Goal: Transaction & Acquisition: Purchase product/service

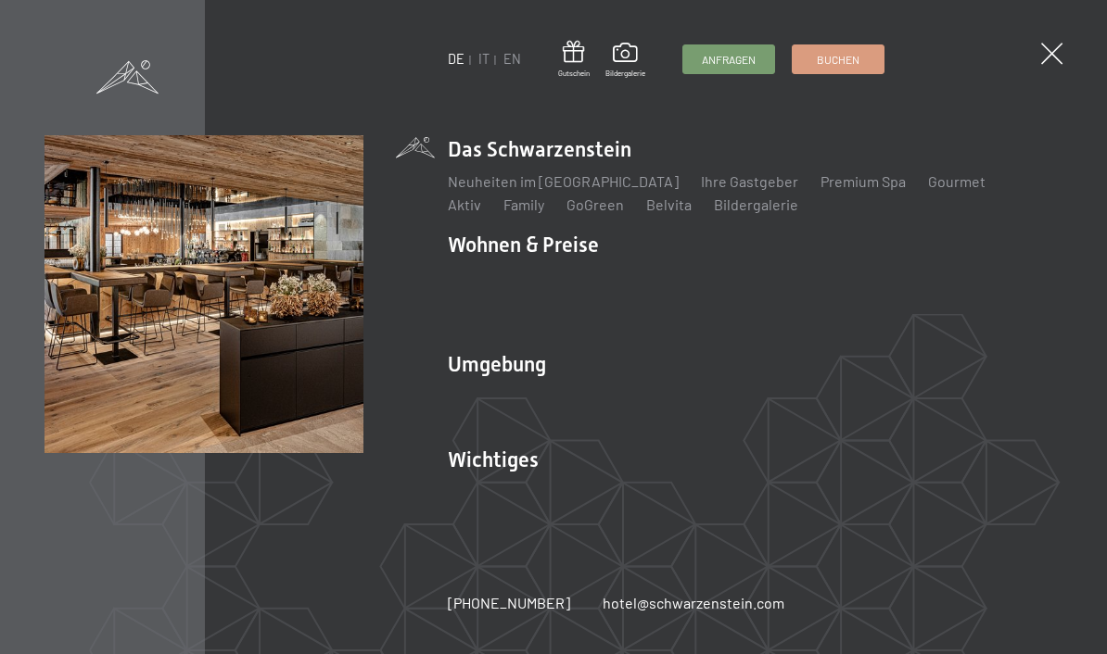
click at [260, 637] on div "DE IT EN Gutschein Bildergalerie Anfragen Buchen DE IT EN Das Schwarzenstein Ne…" at bounding box center [553, 327] width 1107 height 654
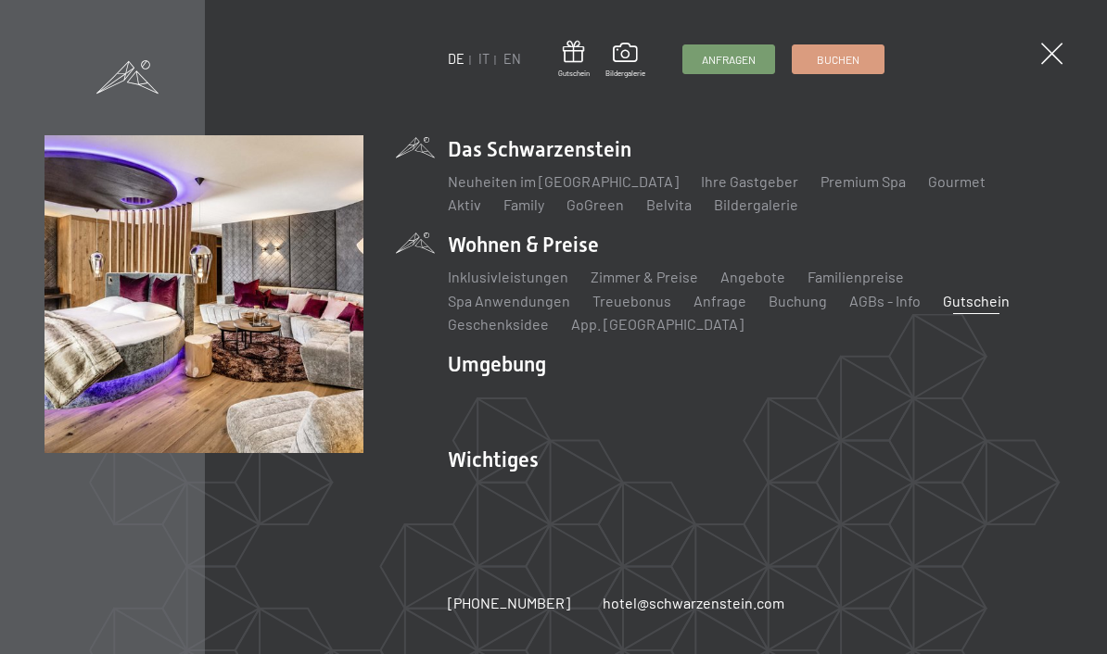
click at [943, 310] on link "Gutschein" at bounding box center [976, 301] width 67 height 18
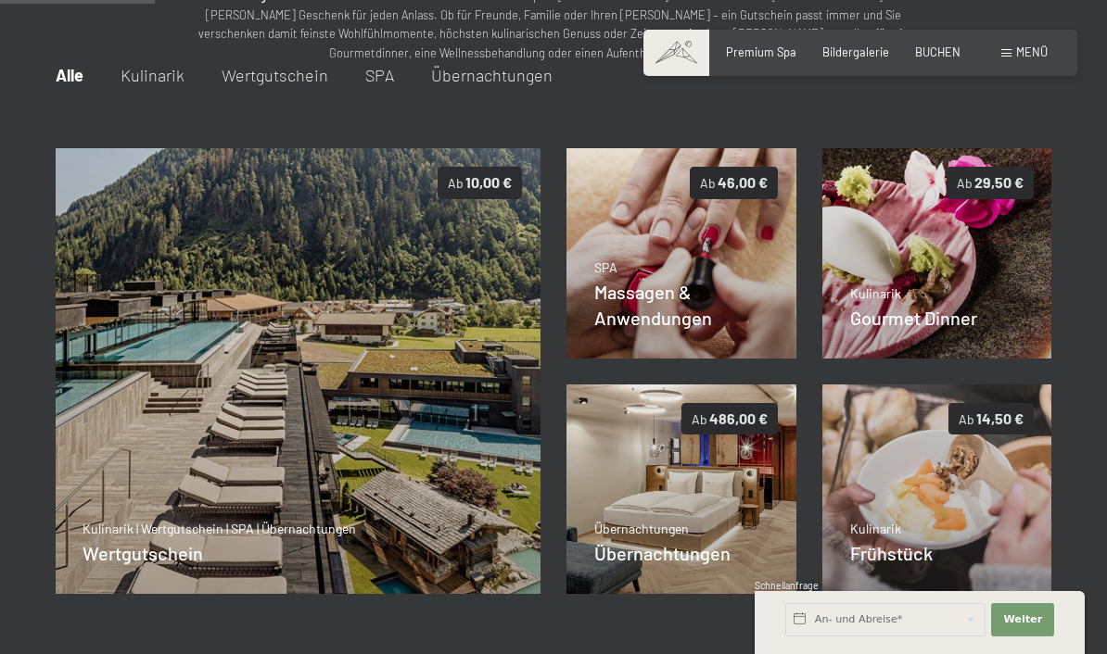
scroll to position [232, 0]
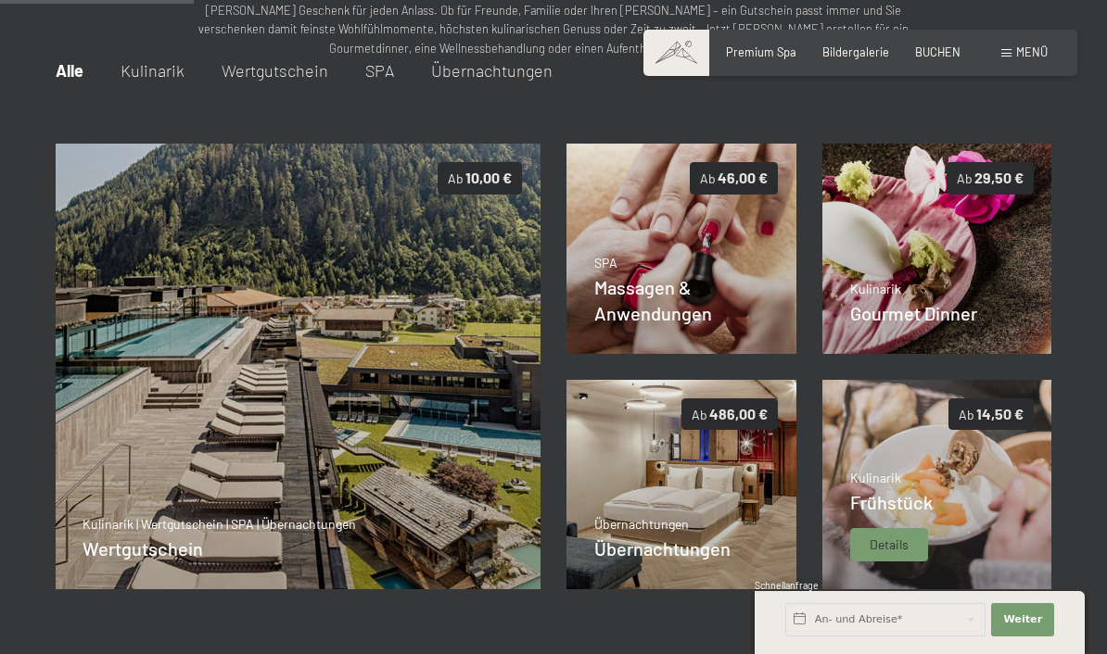
click at [1005, 476] on img at bounding box center [937, 485] width 230 height 210
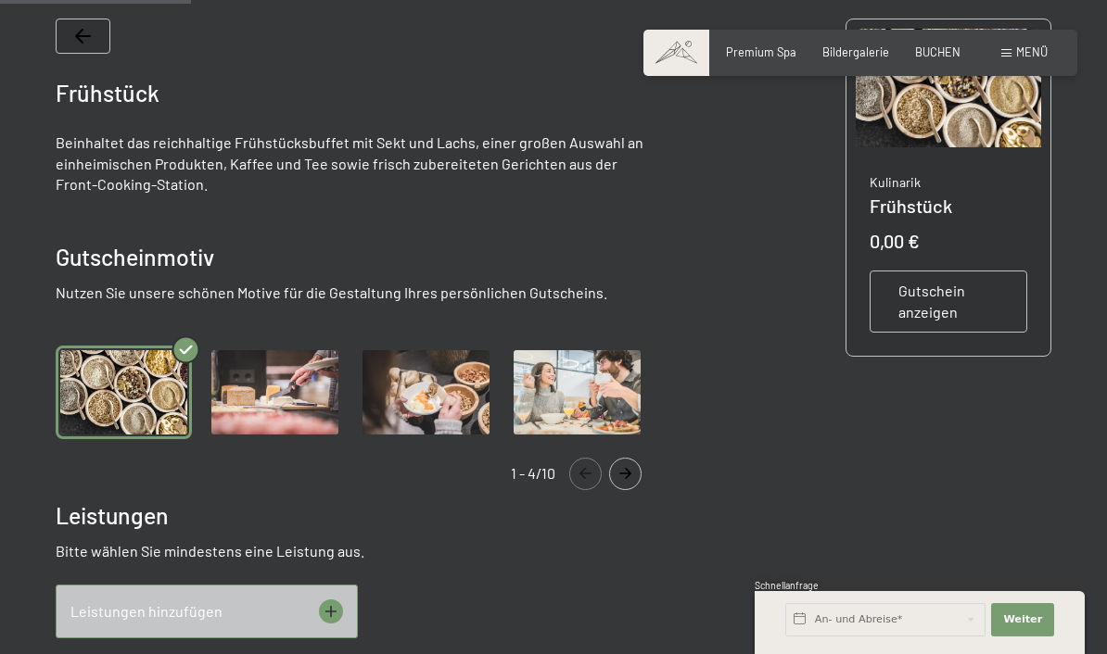
scroll to position [564, 0]
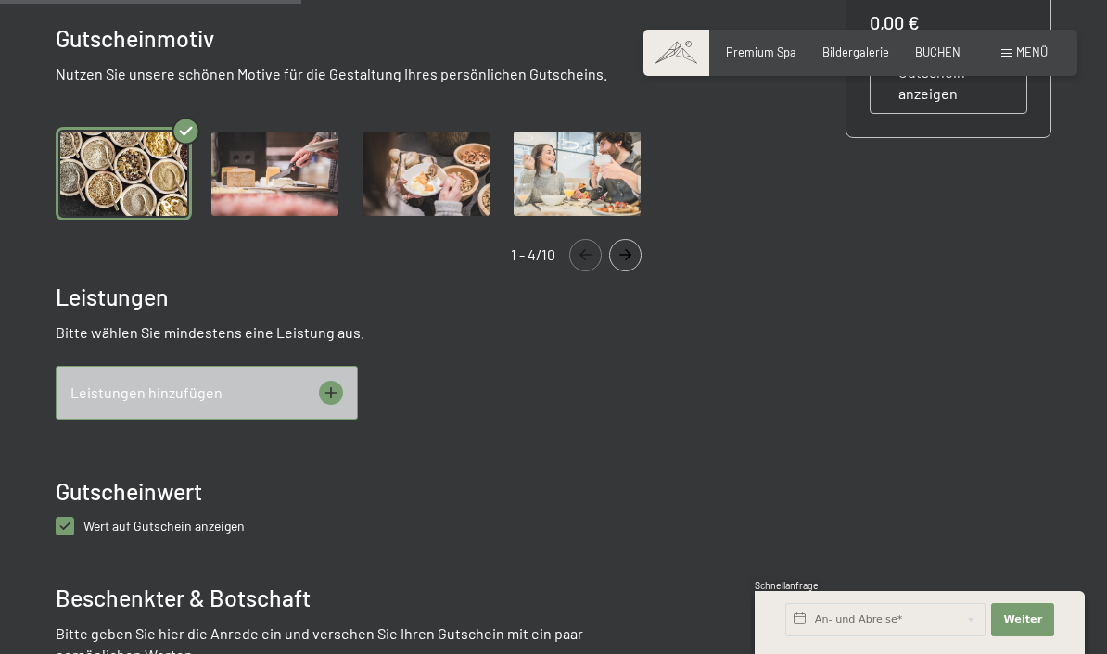
click at [316, 387] on div "Leistungen hinzufügen" at bounding box center [207, 393] width 302 height 54
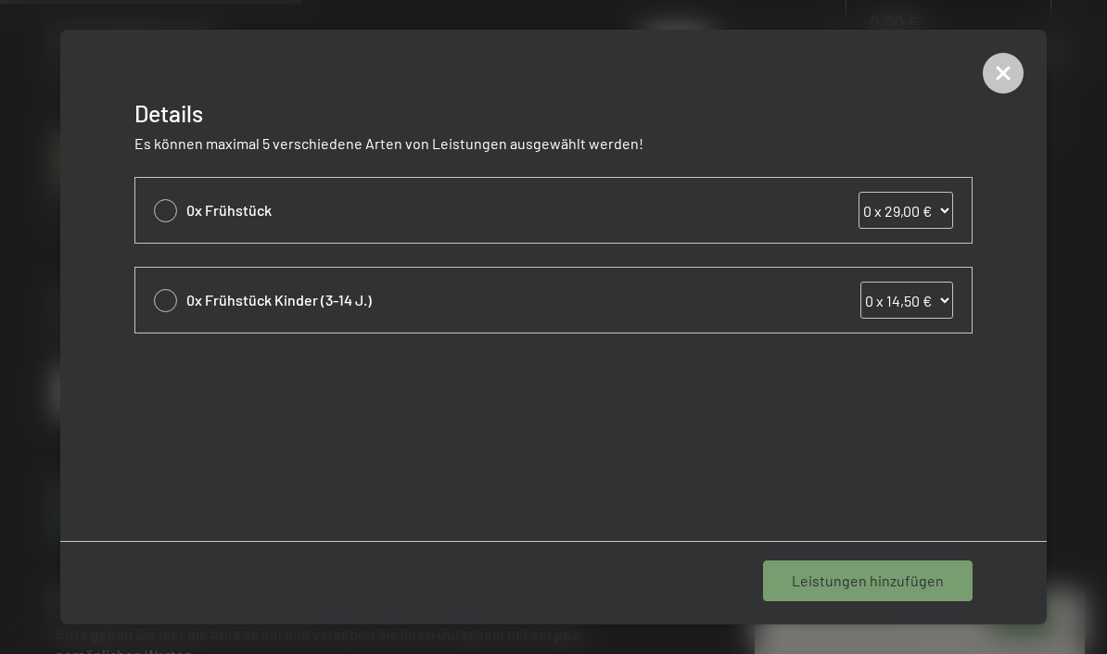
click at [160, 209] on div at bounding box center [165, 210] width 23 height 23
select select "1"
click at [865, 591] on div "1 Leistung hinzufügen" at bounding box center [871, 581] width 201 height 41
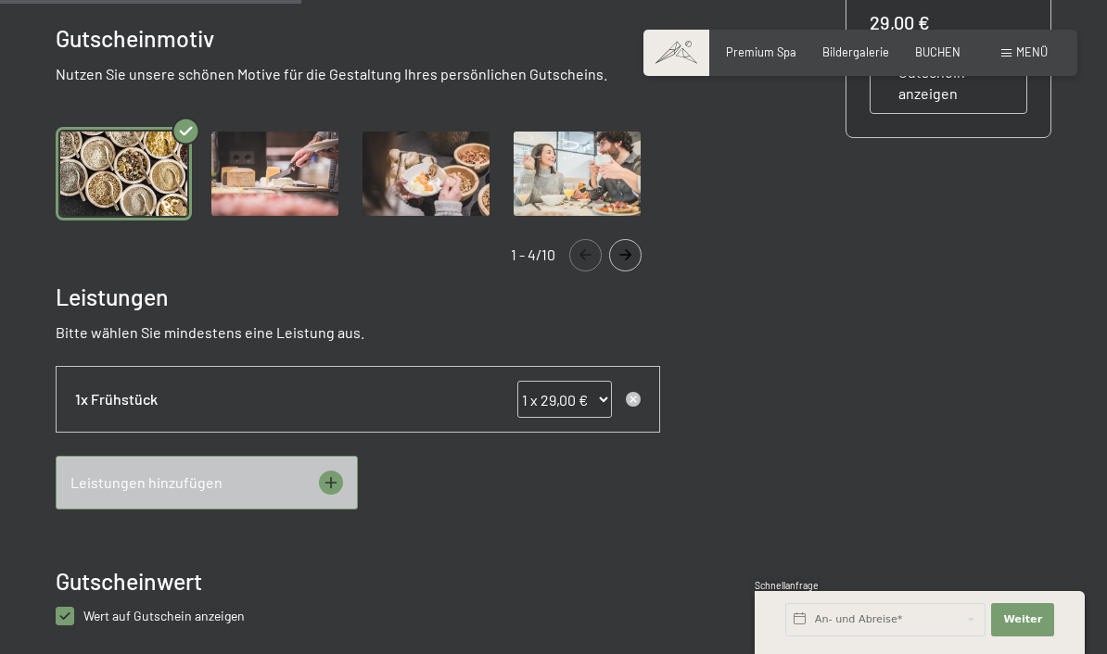
click at [603, 393] on select "0 x 29,00 € 1 x 29,00 € 2 x 29,00 € 3 x 29,00 € 4 x 29,00 € 5 x 29,00 € 6 x 29,…" at bounding box center [564, 399] width 95 height 37
select select "2"
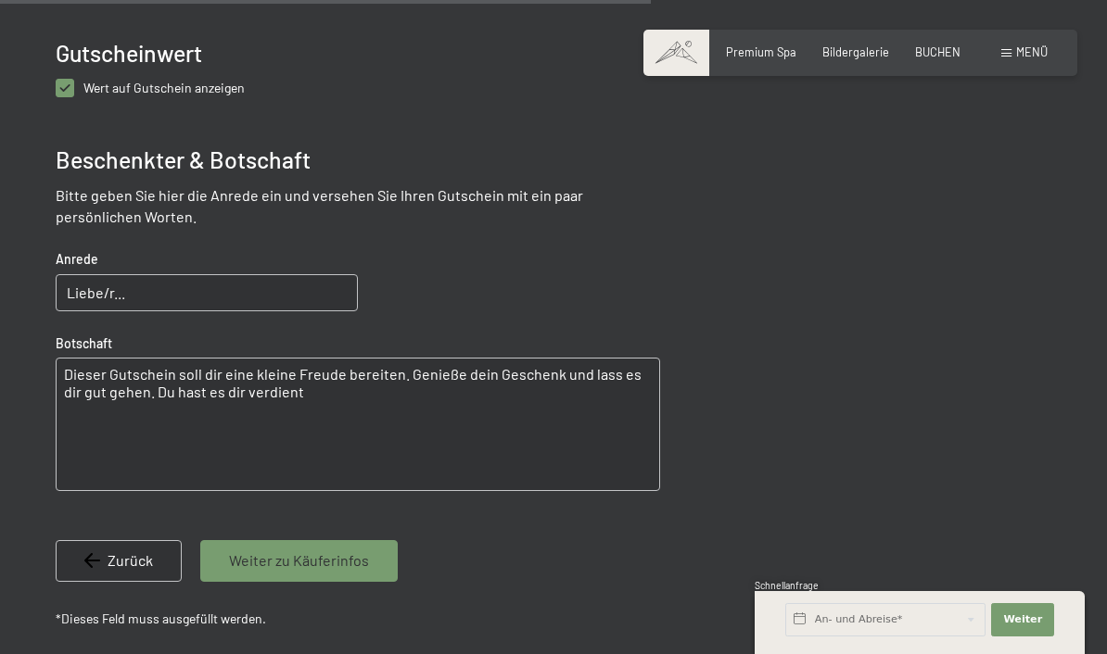
scroll to position [1025, 0]
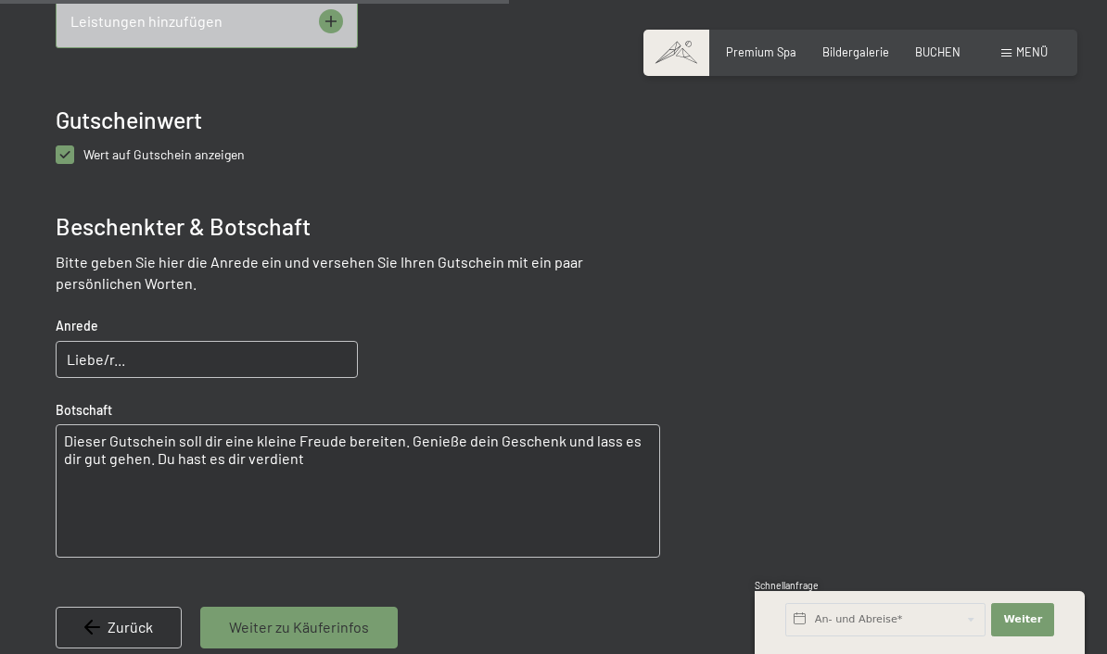
click at [231, 360] on input "Liebe/r..." at bounding box center [207, 359] width 302 height 37
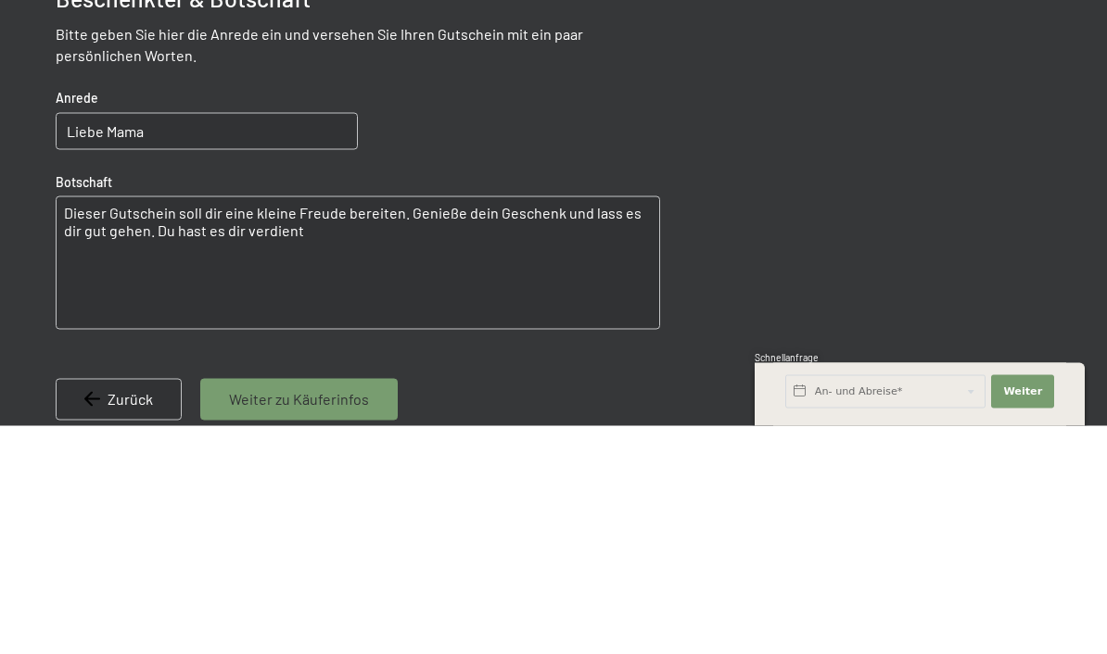
type input "Liebe Mama"
click at [101, 425] on textarea "Dieser Gutschein soll dir eine kleine Freude bereiten. Genieße dein Geschenk un…" at bounding box center [358, 491] width 604 height 133
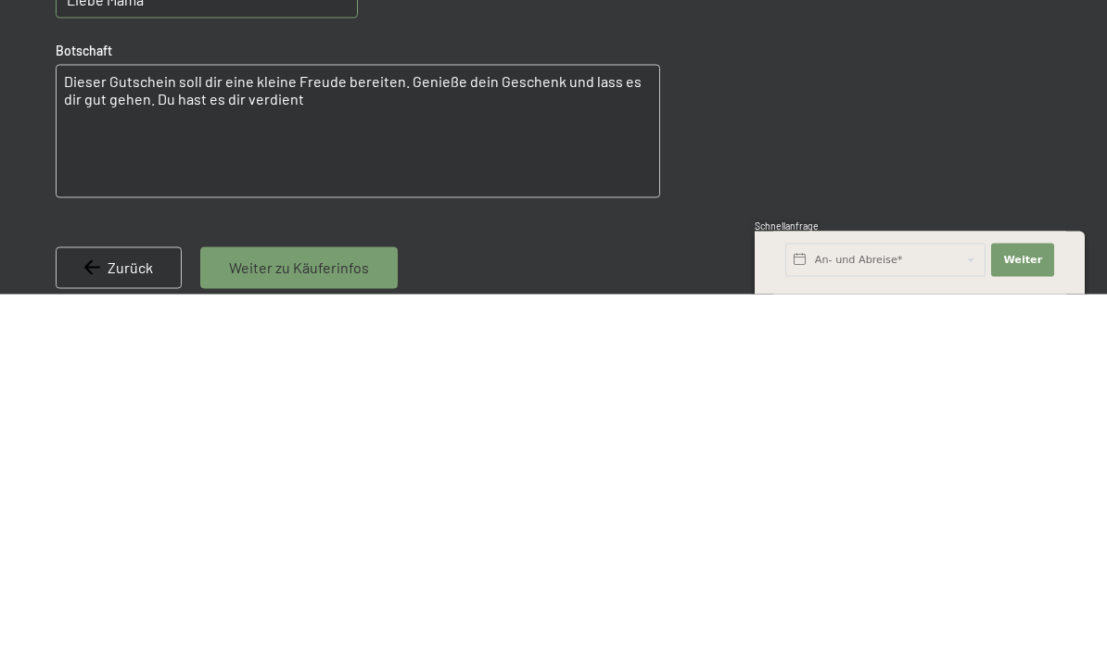
click at [308, 425] on textarea "Dieser Gutschein soll dir eine kleine Freude bereiten. Genieße dein Geschenk un…" at bounding box center [358, 491] width 604 height 133
click at [250, 425] on textarea "Dieser Gutschein soll dir eine kleine Freude bereiten. Genieße dein Geschenk un…" at bounding box center [358, 491] width 604 height 133
click at [246, 425] on textarea "Dieser Gutschein soll dir eine kleine Freude bereiten. Genieße dein Geschenk un…" at bounding box center [358, 491] width 604 height 133
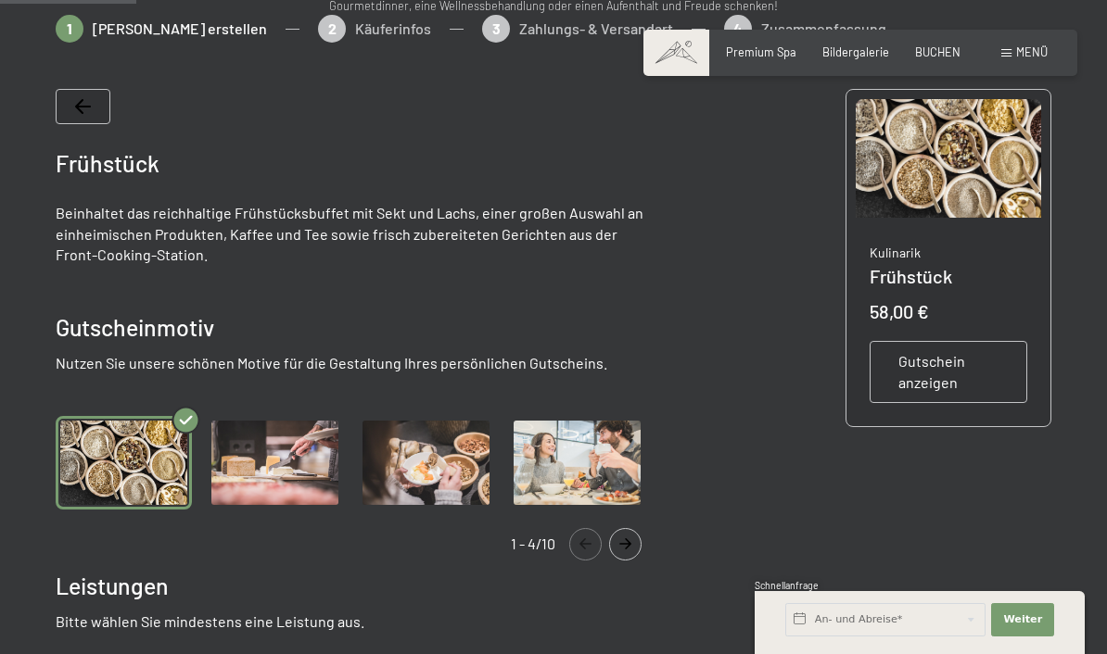
scroll to position [263, 0]
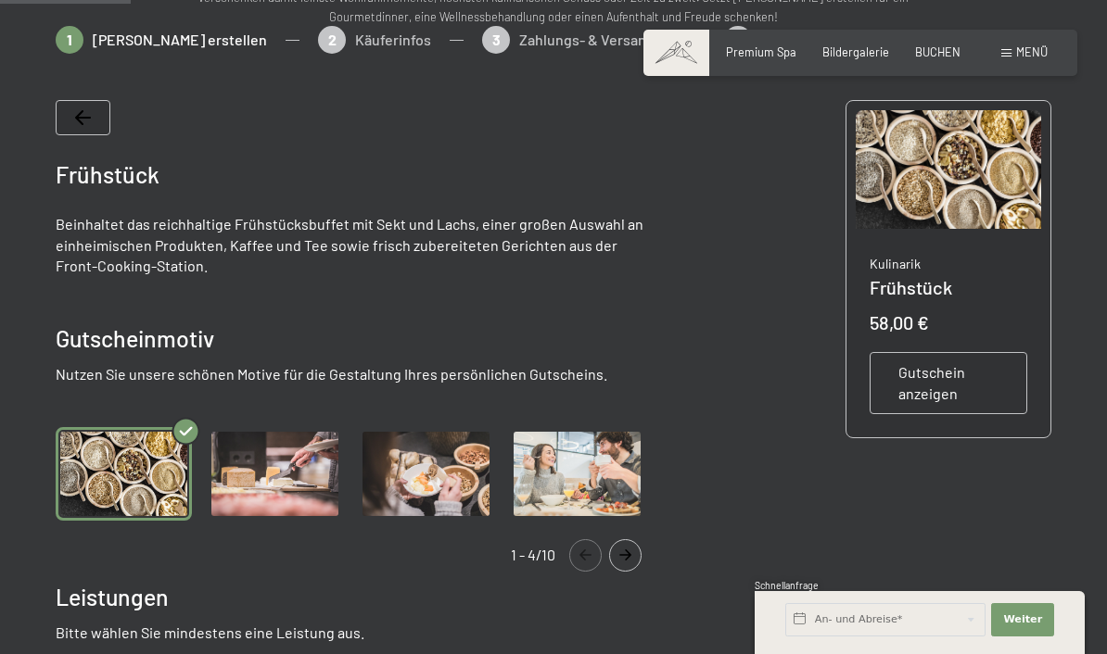
type textarea "i will frühstückn gian deswegn kriscg dess"
click at [925, 390] on span "Gutschein anzeigen" at bounding box center [948, 383] width 100 height 42
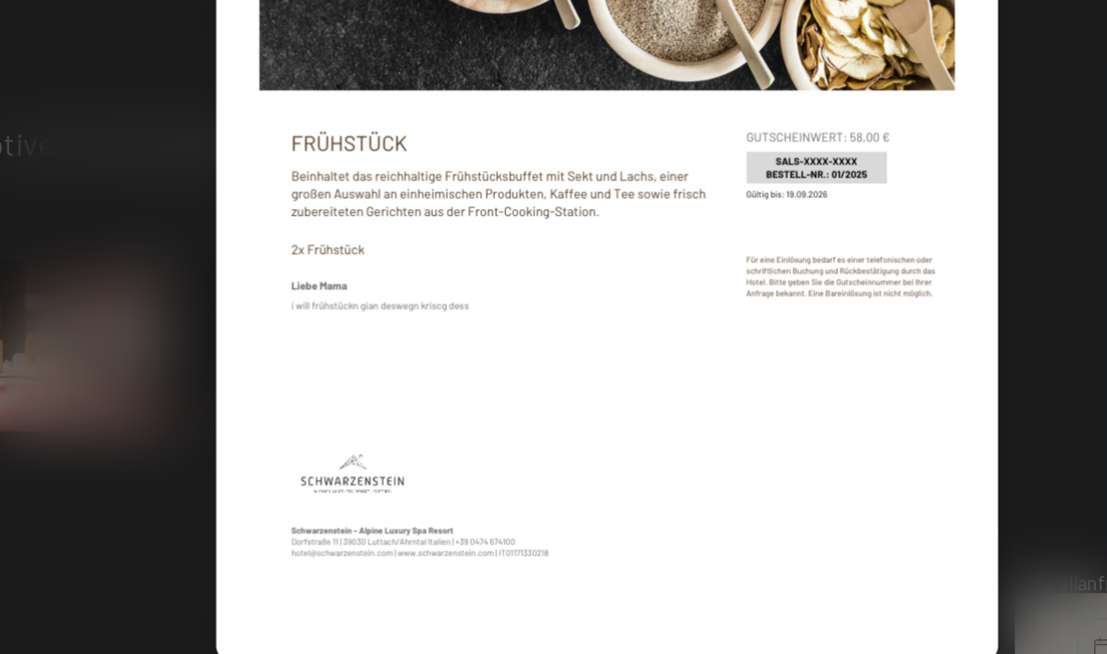
scroll to position [267, 0]
click at [443, 338] on div at bounding box center [553, 327] width 1107 height 654
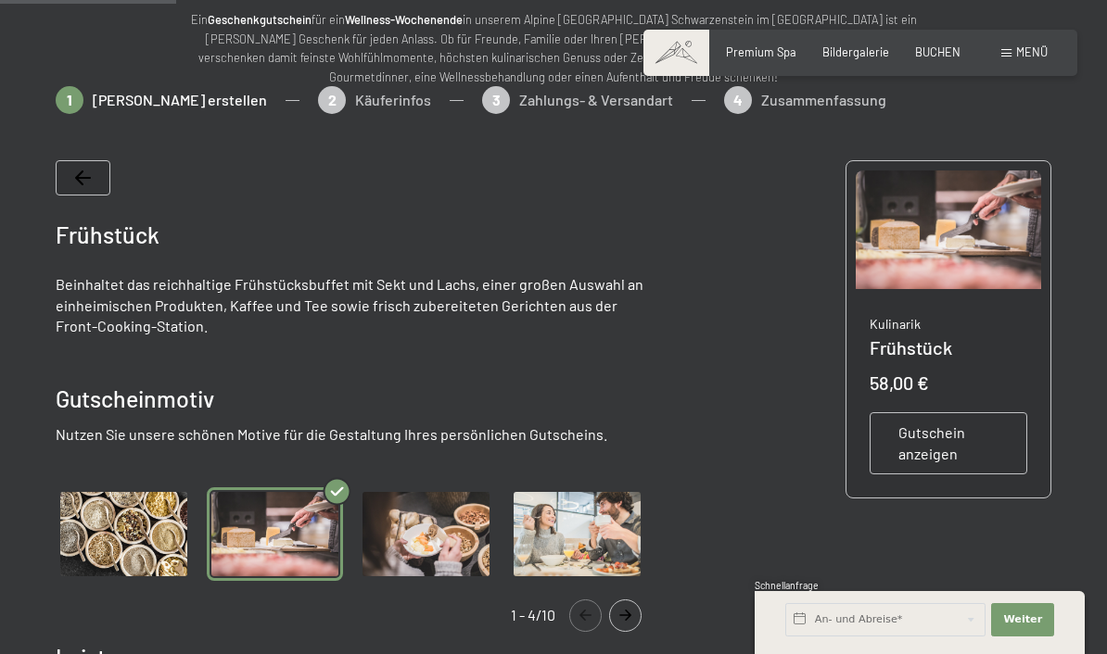
scroll to position [0, 0]
